Goal: Information Seeking & Learning: Check status

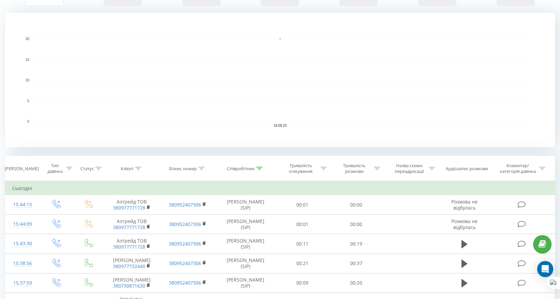
scroll to position [236, 0]
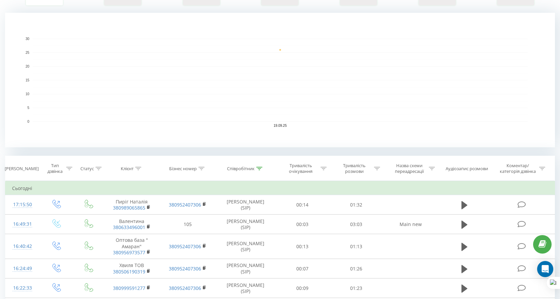
scroll to position [34, 0]
